Goal: Navigation & Orientation: Understand site structure

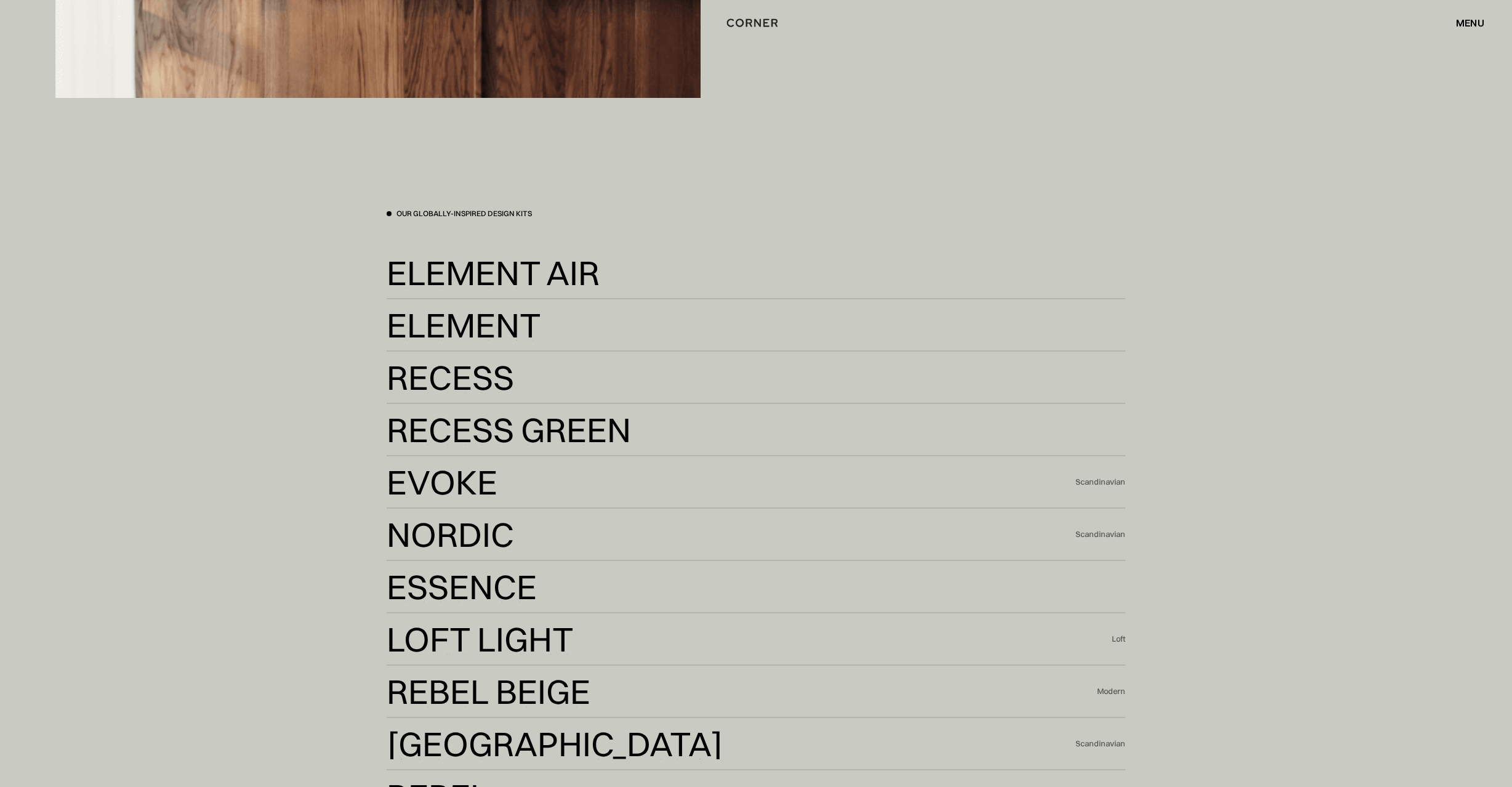
scroll to position [3619, 0]
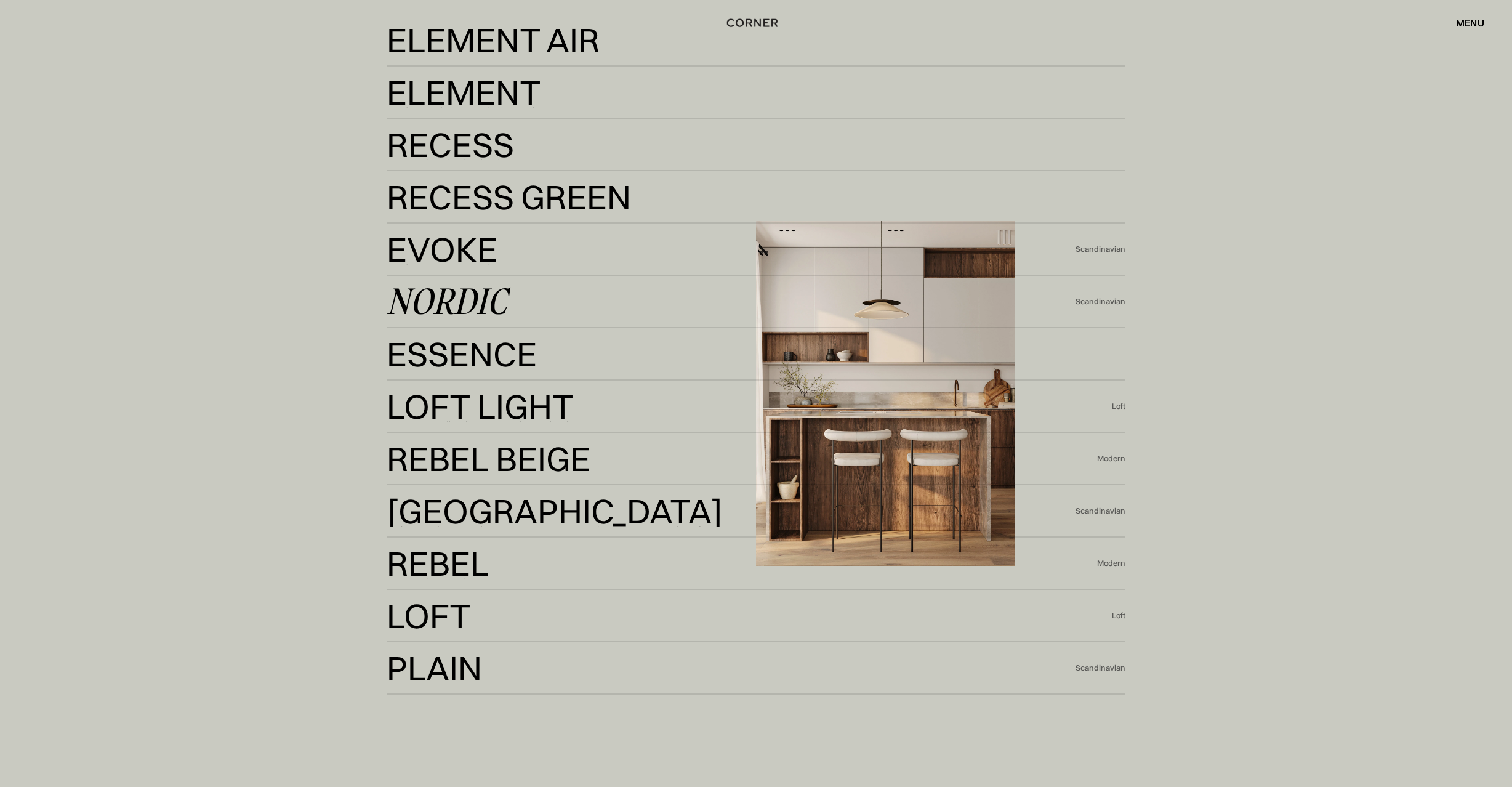
click at [694, 283] on div "Nordic Nordic Scandinavian" at bounding box center [756, 302] width 739 height 52
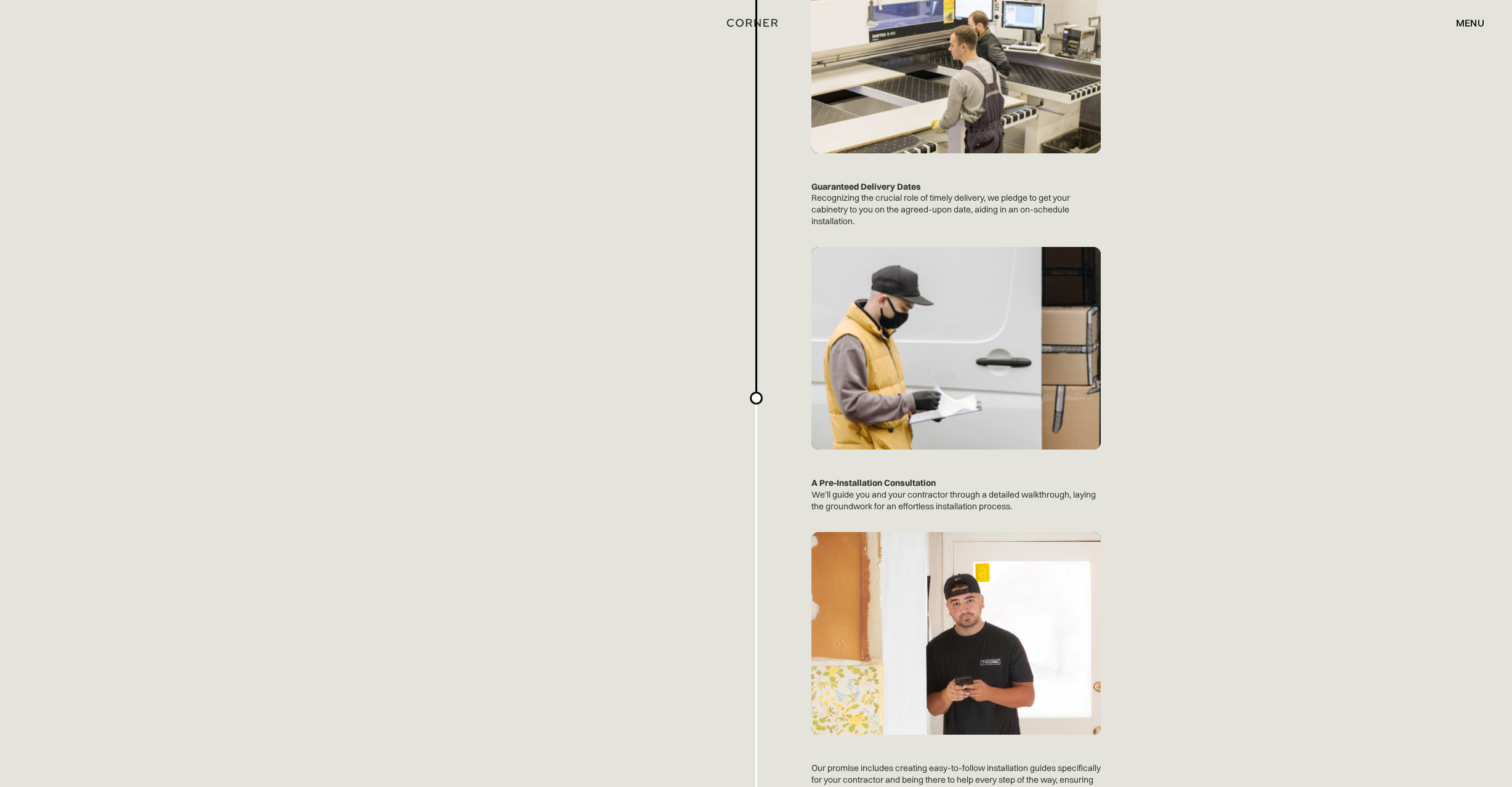
scroll to position [2852, 0]
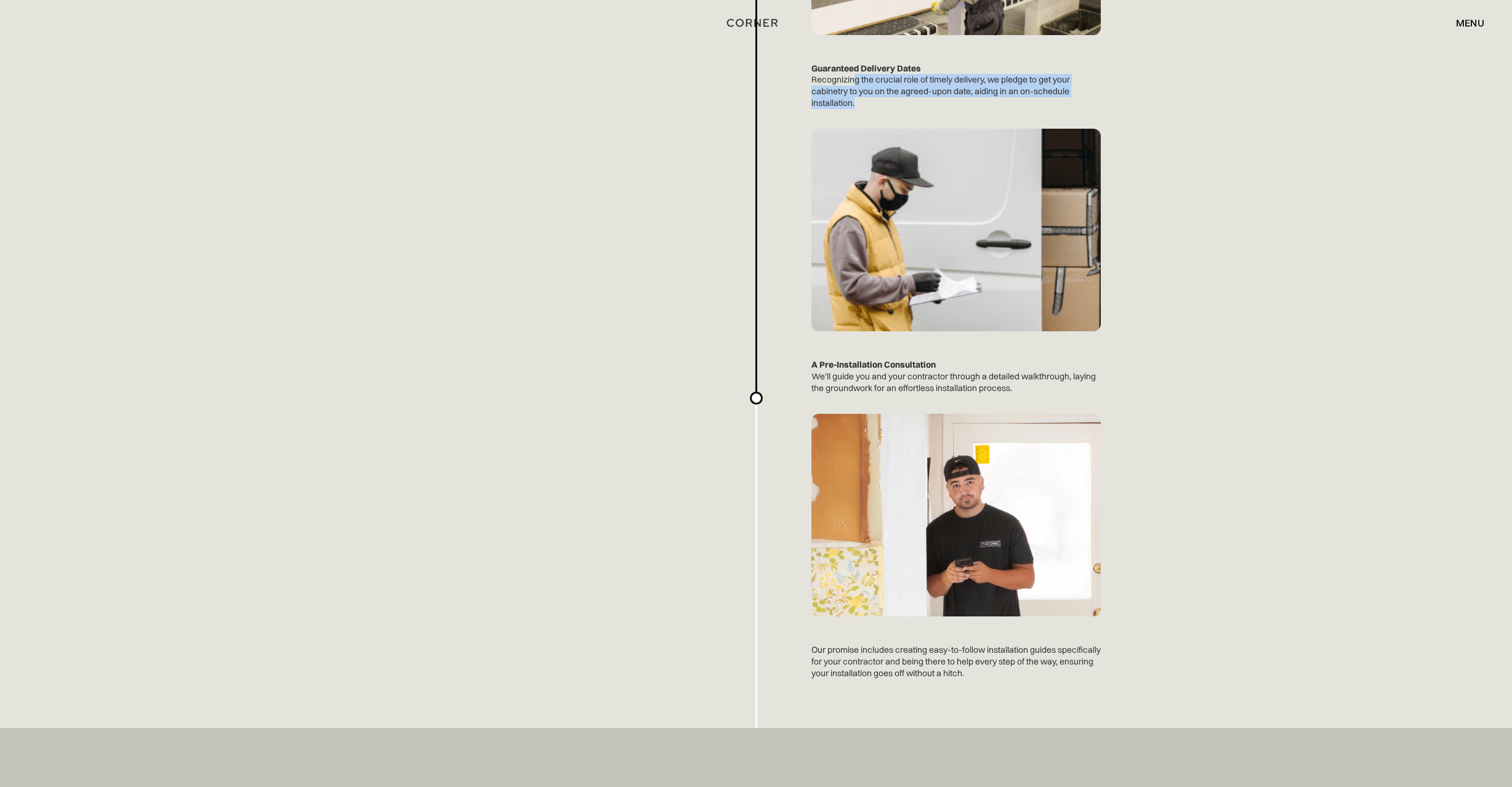
drag, startPoint x: 857, startPoint y: 81, endPoint x: 859, endPoint y: 107, distance: 26.1
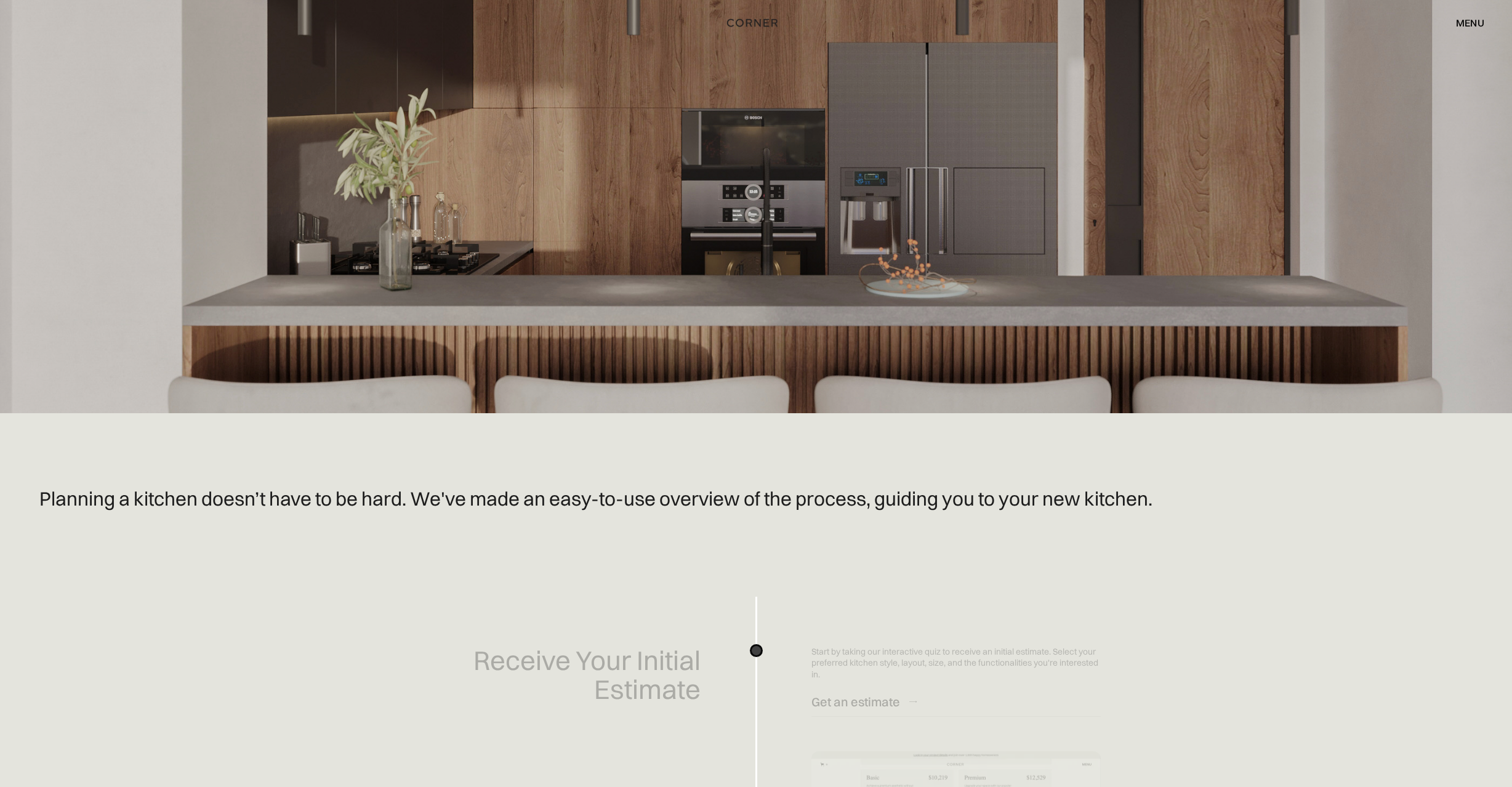
scroll to position [0, 0]
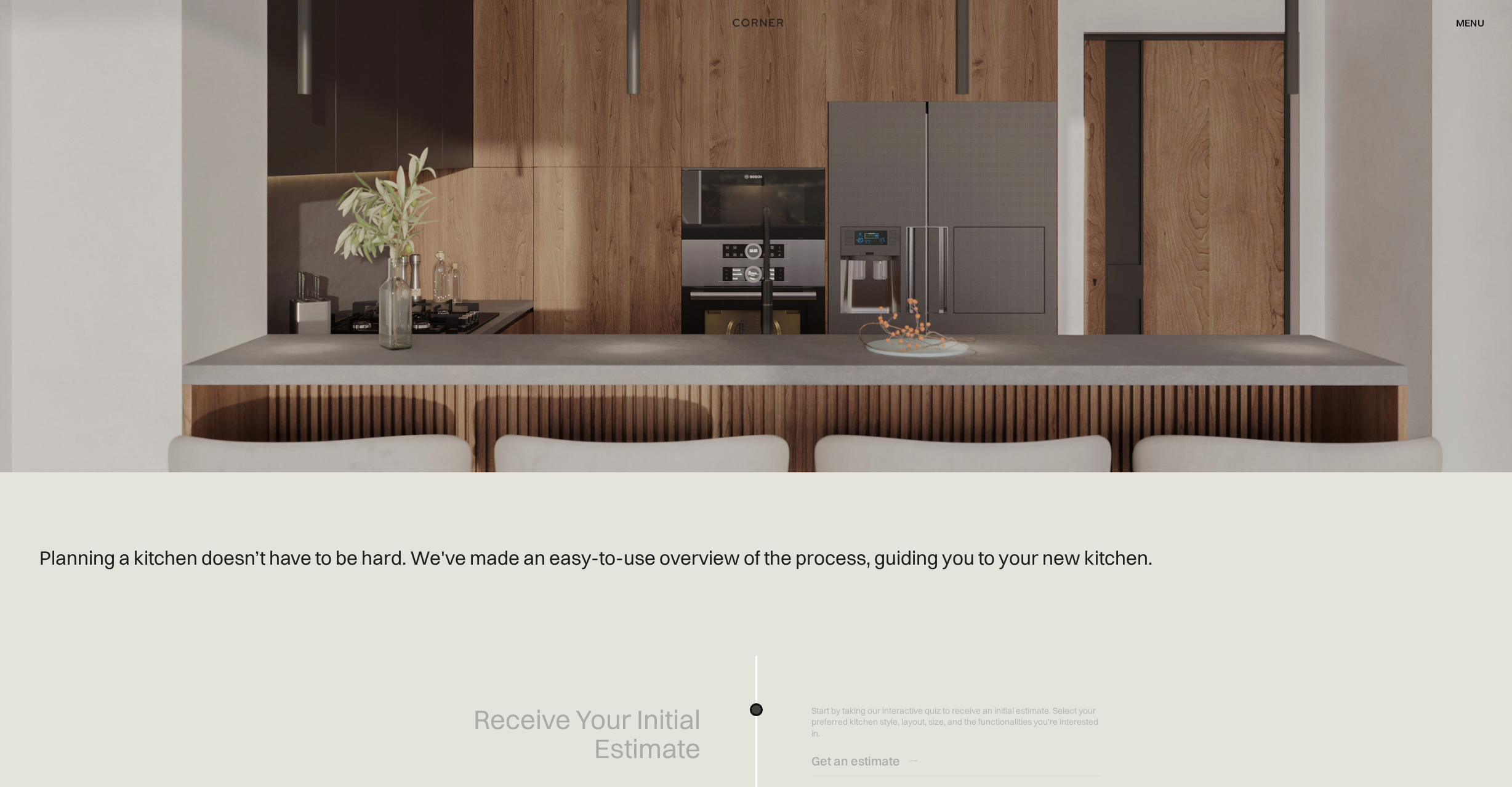
click at [770, 21] on img "home" at bounding box center [757, 22] width 51 height 16
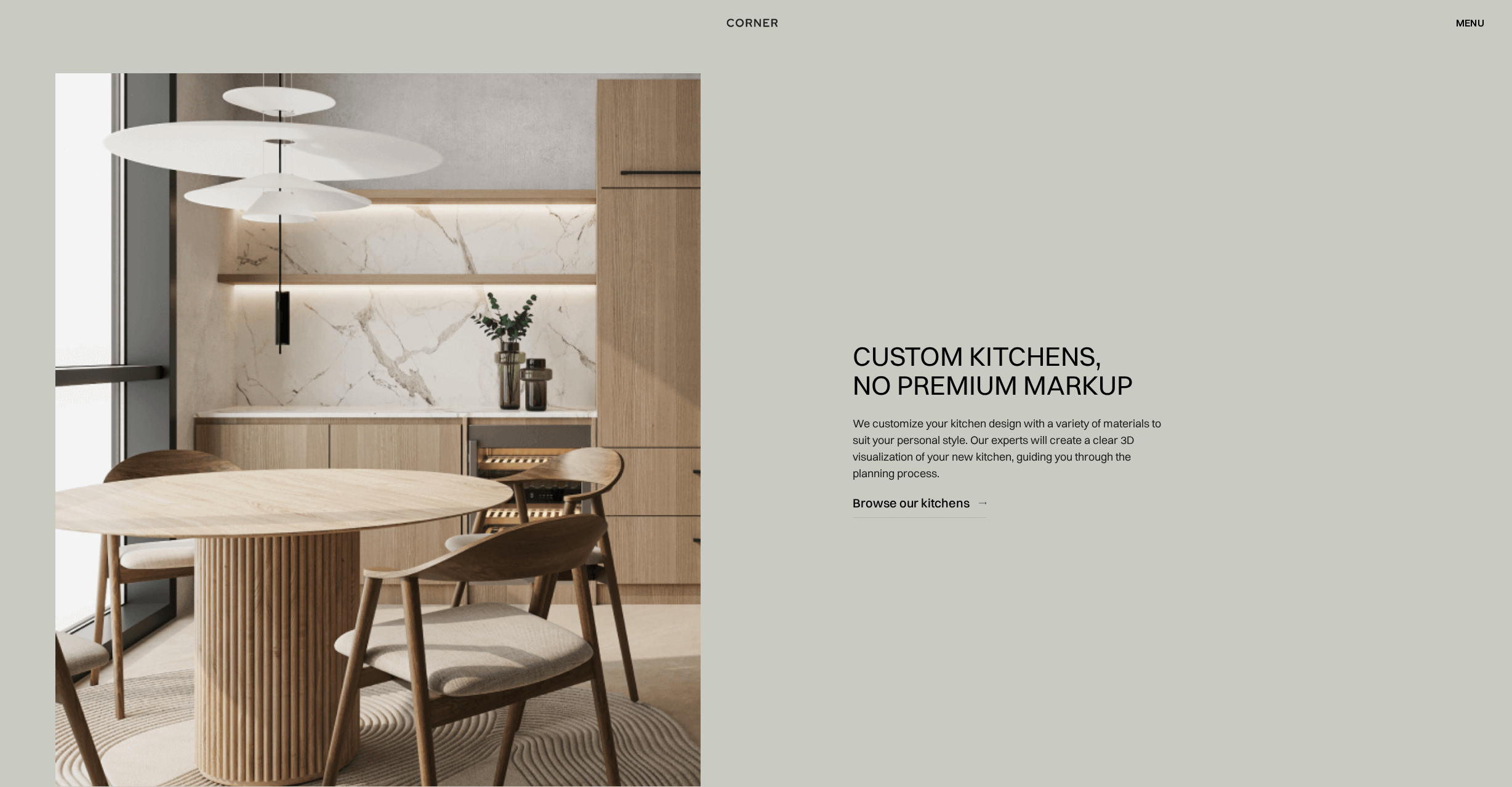
scroll to position [1229, 0]
